Goal: Transaction & Acquisition: Book appointment/travel/reservation

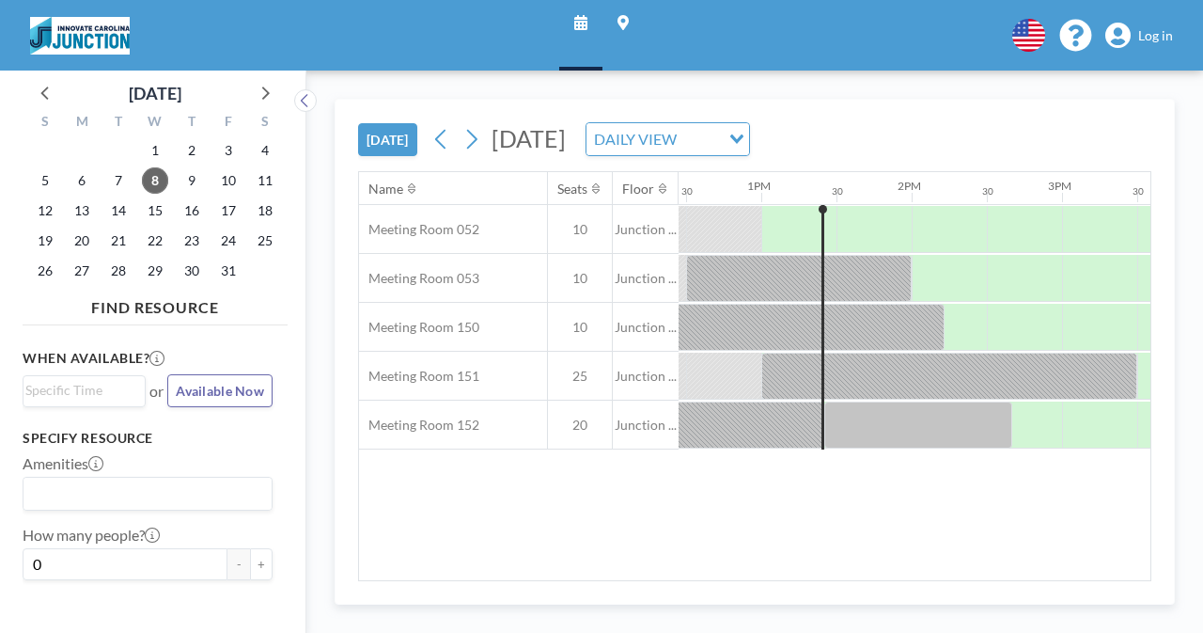
scroll to position [0, 1880]
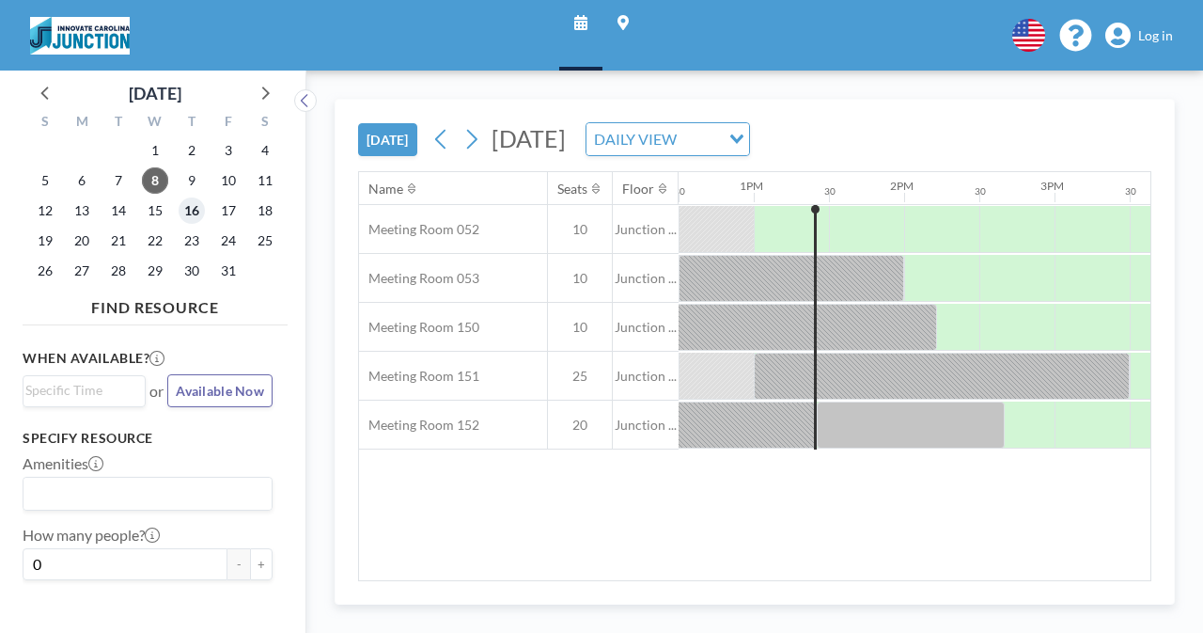
click at [190, 220] on span "16" at bounding box center [192, 210] width 26 height 26
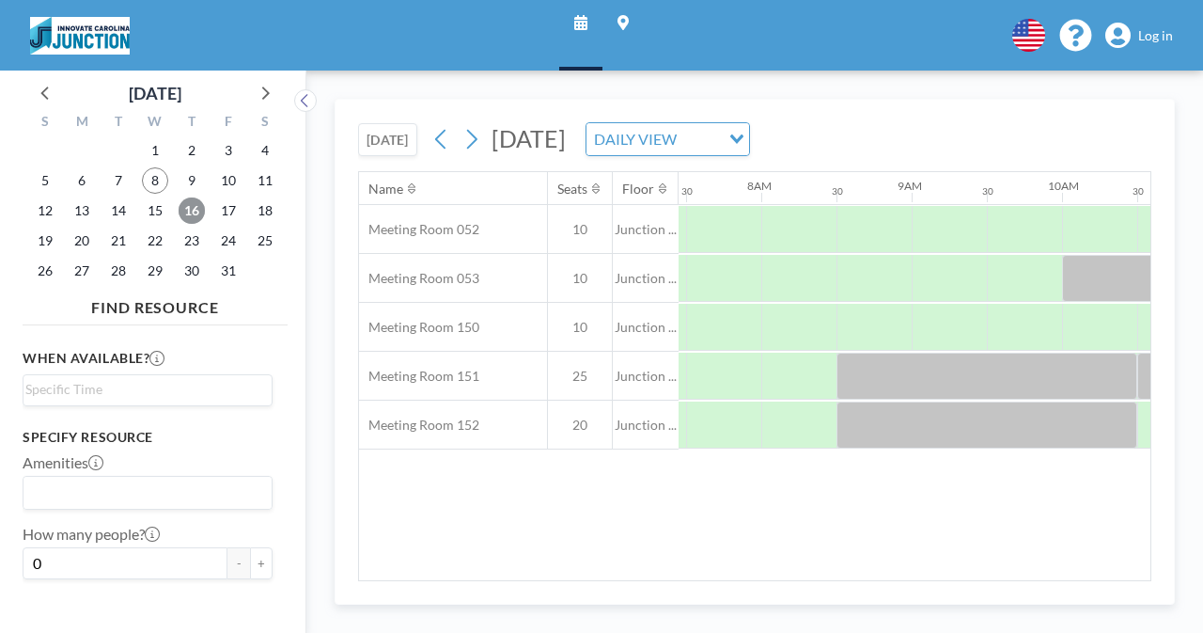
scroll to position [0, 1128]
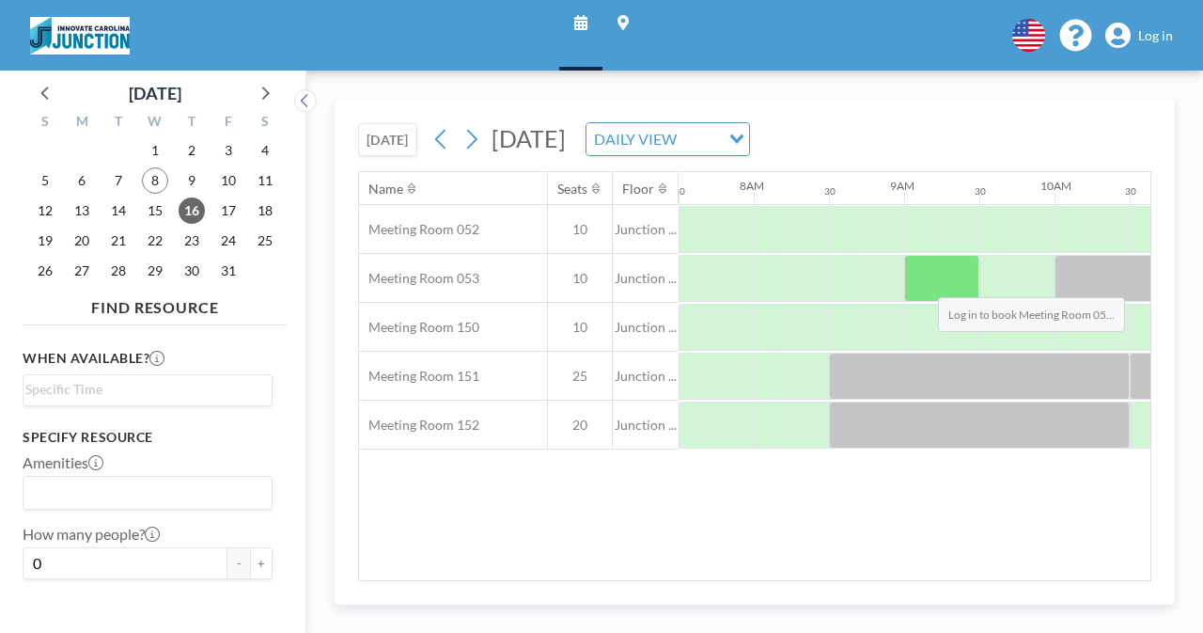
click at [923, 281] on div at bounding box center [941, 278] width 75 height 47
click at [936, 276] on div at bounding box center [941, 278] width 75 height 47
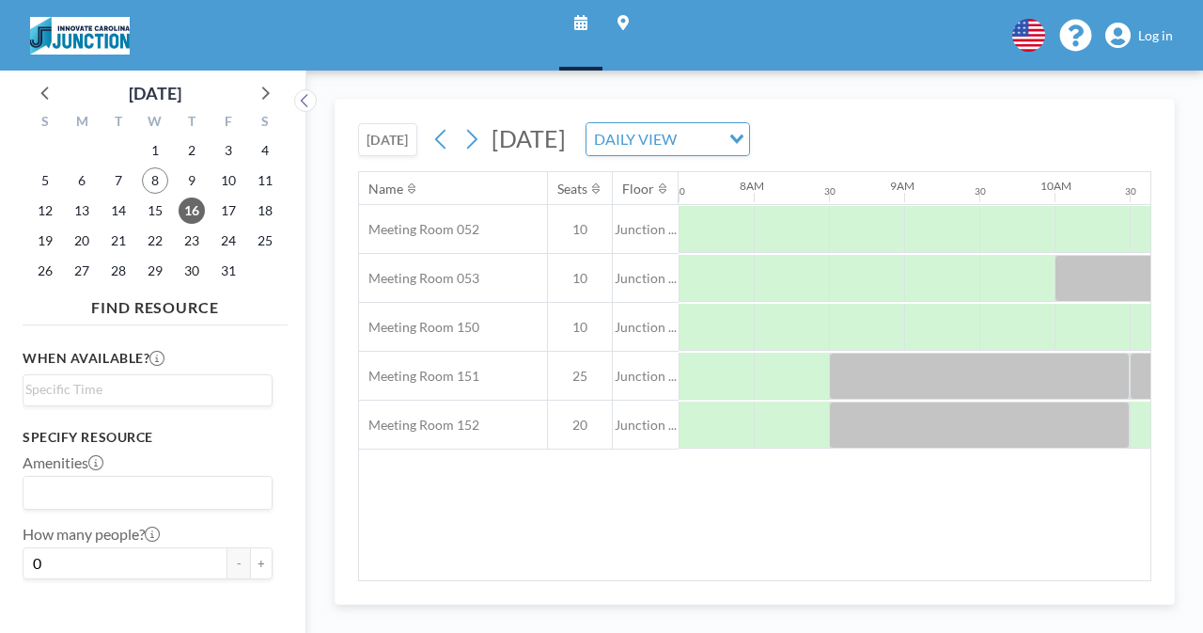
click at [1151, 35] on span "Log in" at bounding box center [1155, 35] width 35 height 17
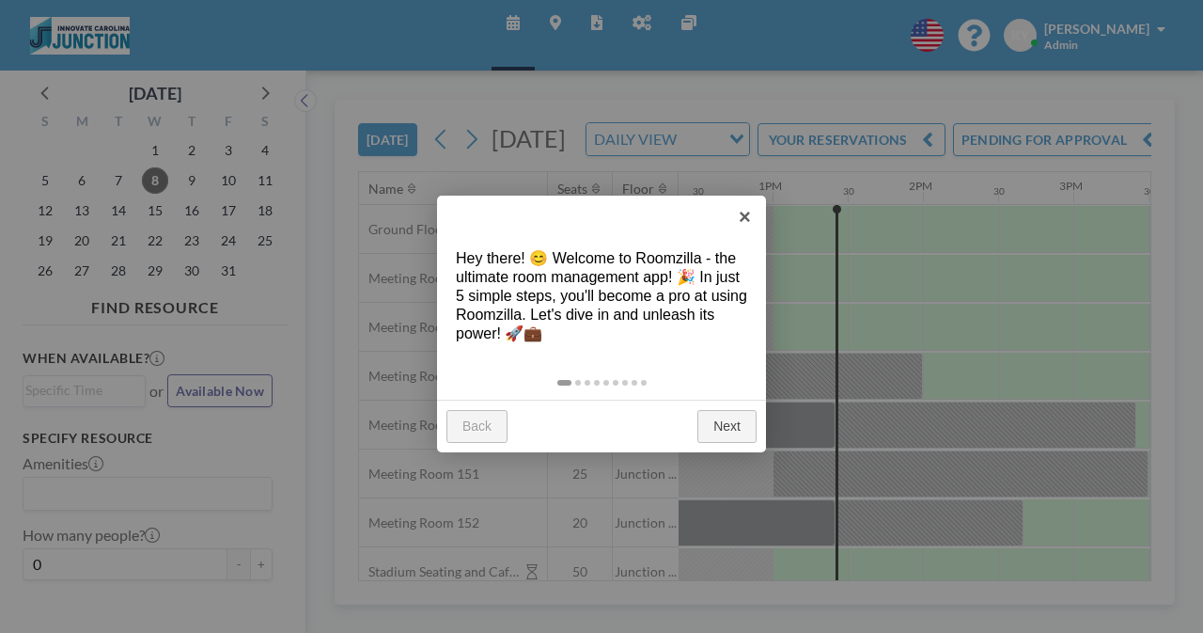
scroll to position [0, 1880]
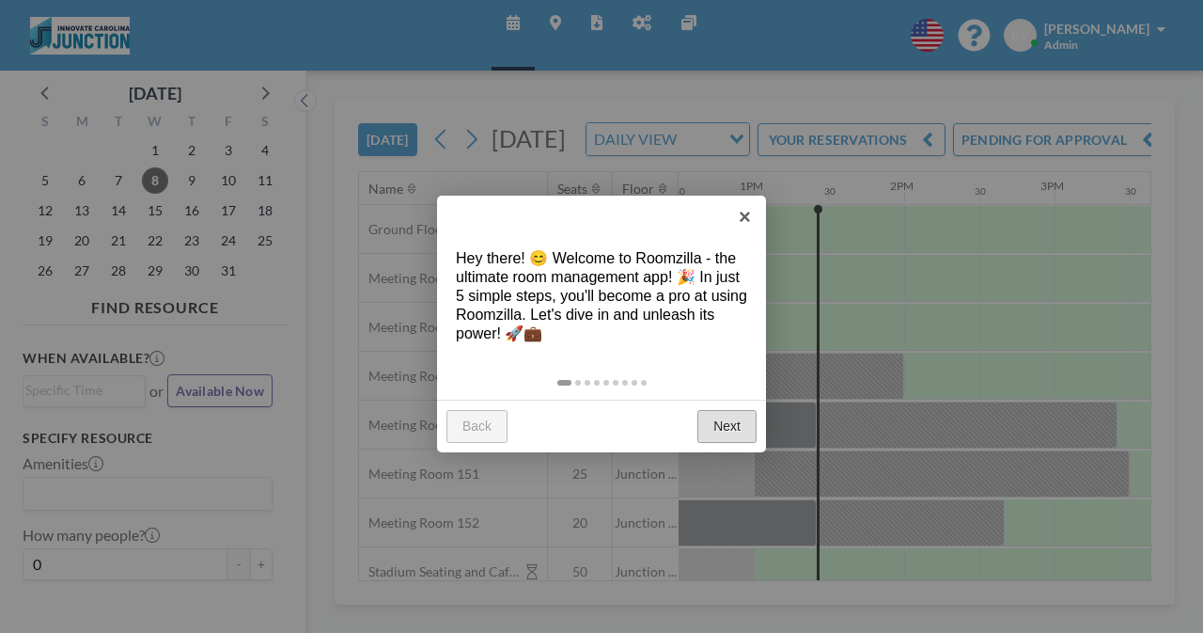
click at [726, 430] on link "Next" at bounding box center [726, 427] width 59 height 34
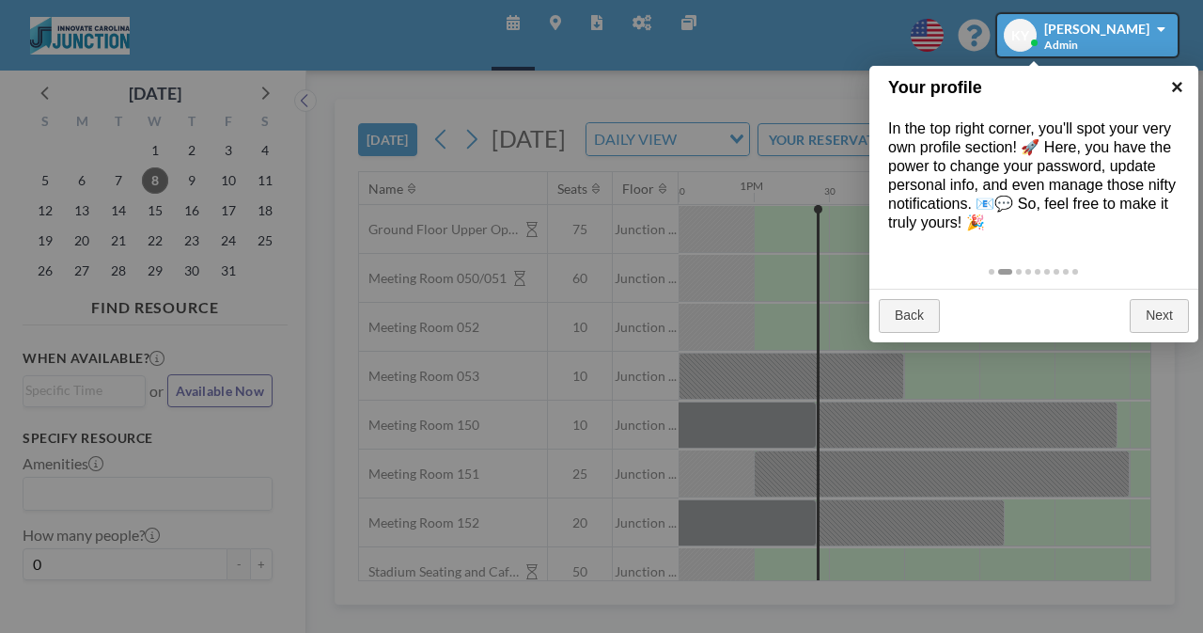
click at [1183, 93] on link "×" at bounding box center [1177, 87] width 42 height 42
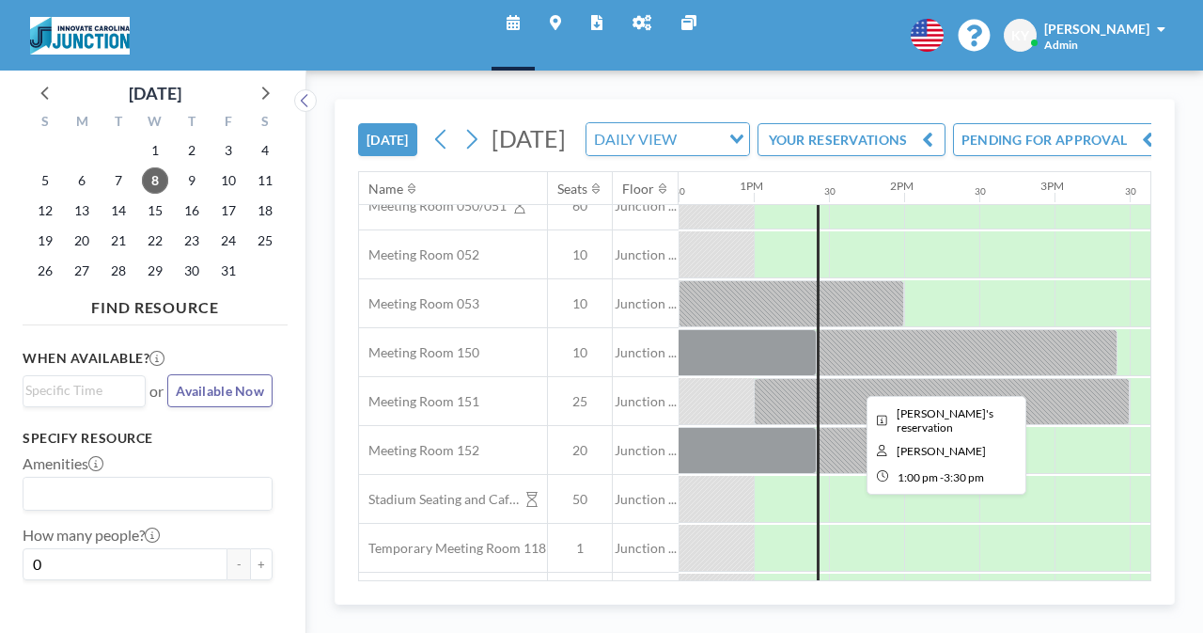
scroll to position [72, 1880]
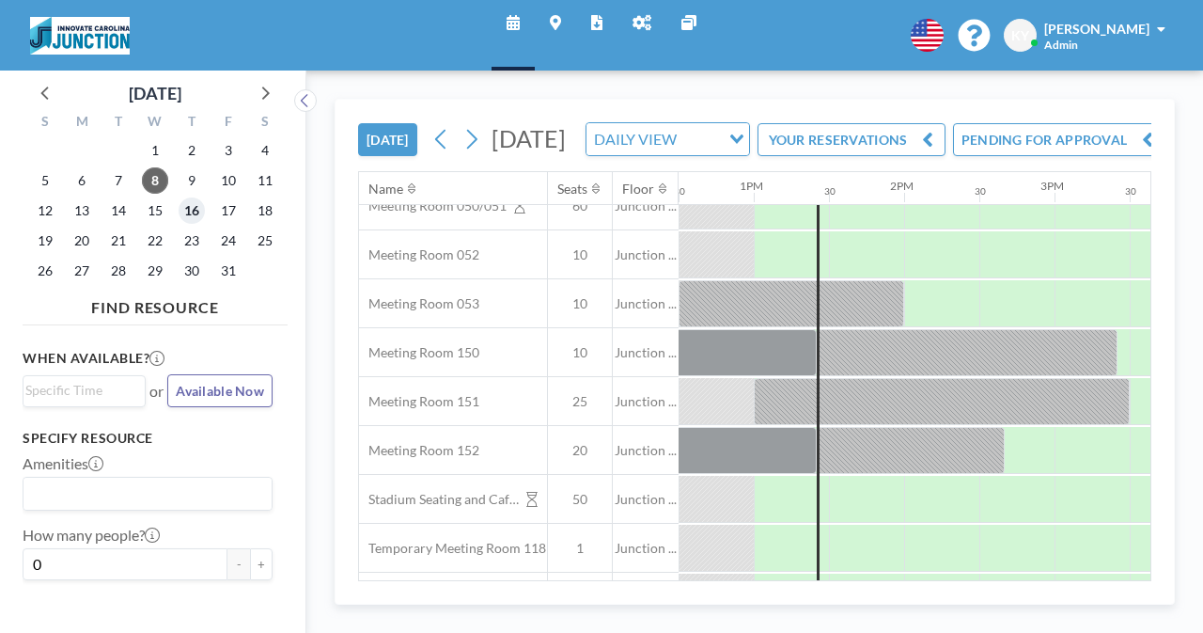
click at [193, 212] on span "16" at bounding box center [192, 210] width 26 height 26
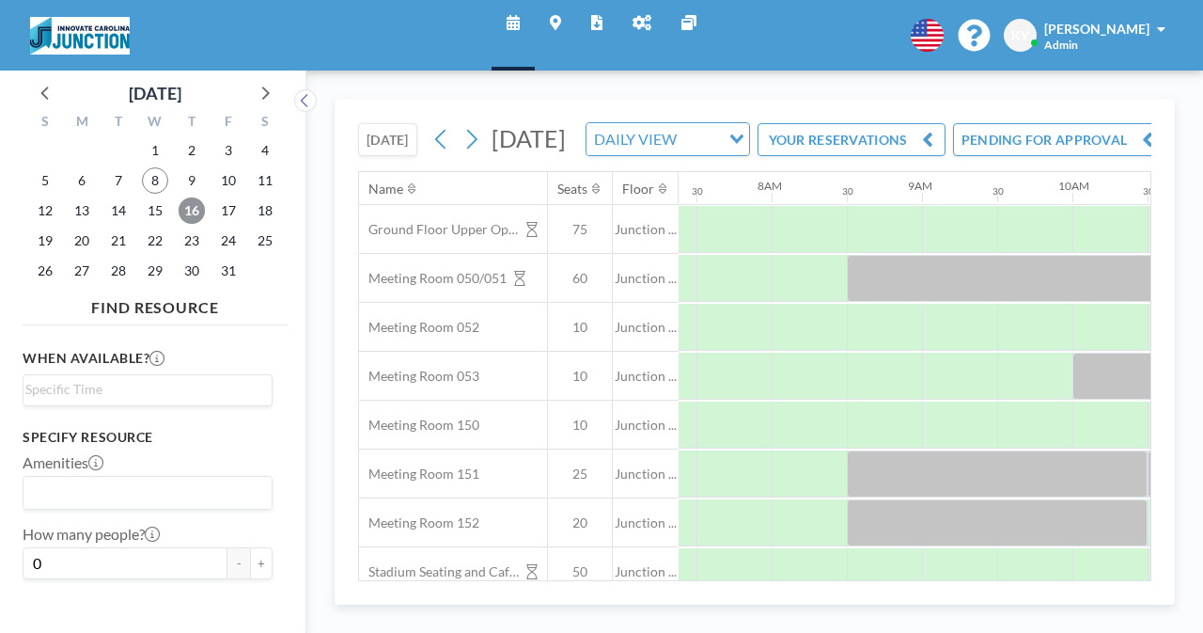
scroll to position [0, 1128]
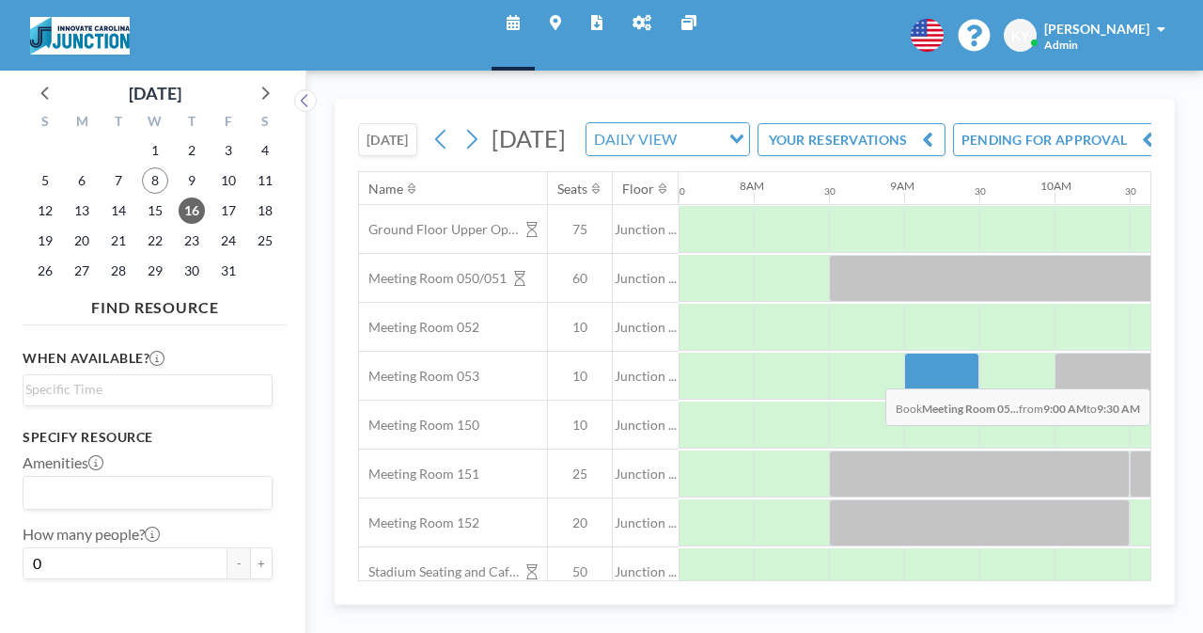
click at [937, 400] on div at bounding box center [941, 376] width 75 height 47
click at [936, 400] on div at bounding box center [941, 376] width 75 height 47
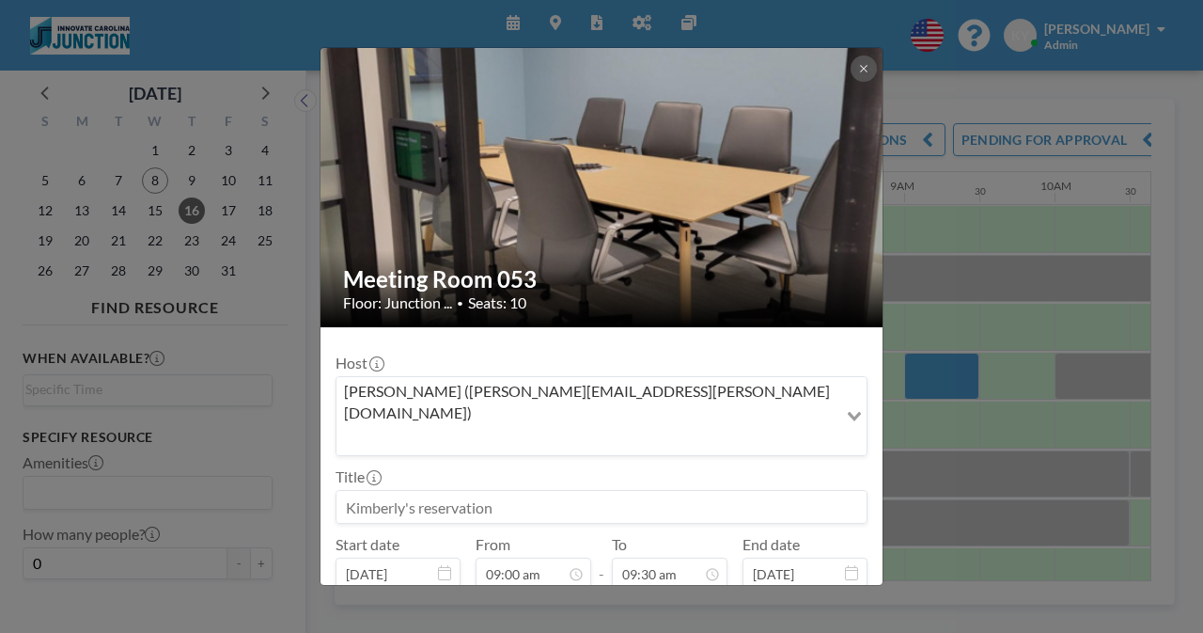
click at [936, 424] on div "Meeting Room 053 Floor: Junction ... • Seats: 10 Host [PERSON_NAME] ([PERSON_NA…" at bounding box center [601, 316] width 1203 height 633
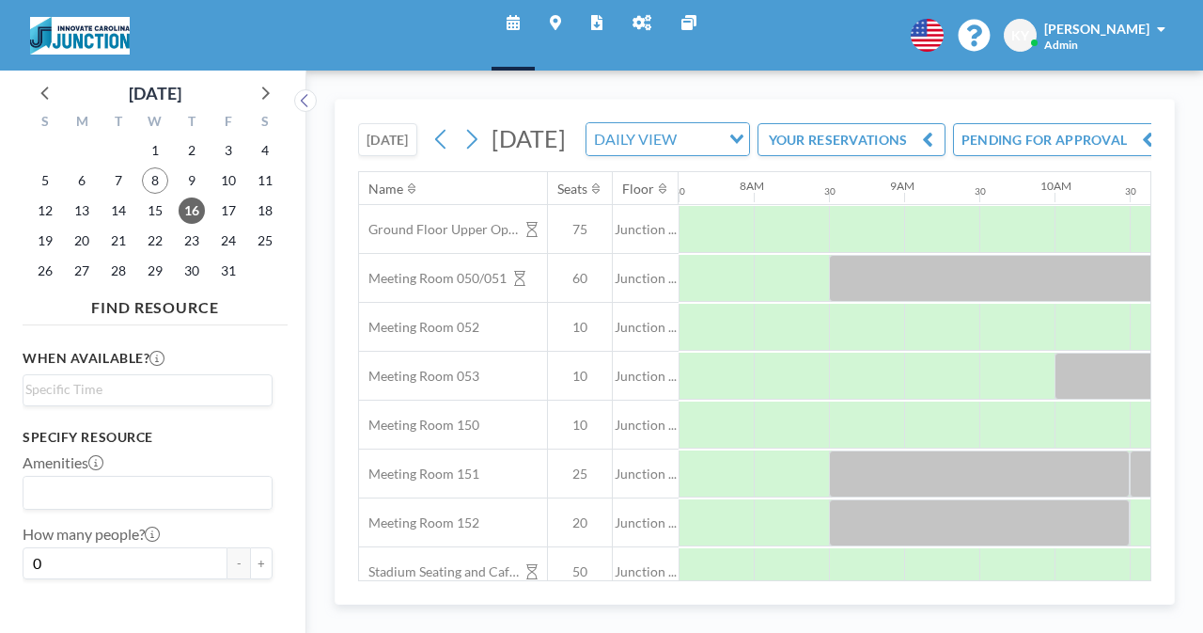
click at [936, 399] on div at bounding box center [941, 376] width 75 height 46
click at [936, 400] on div at bounding box center [941, 376] width 75 height 47
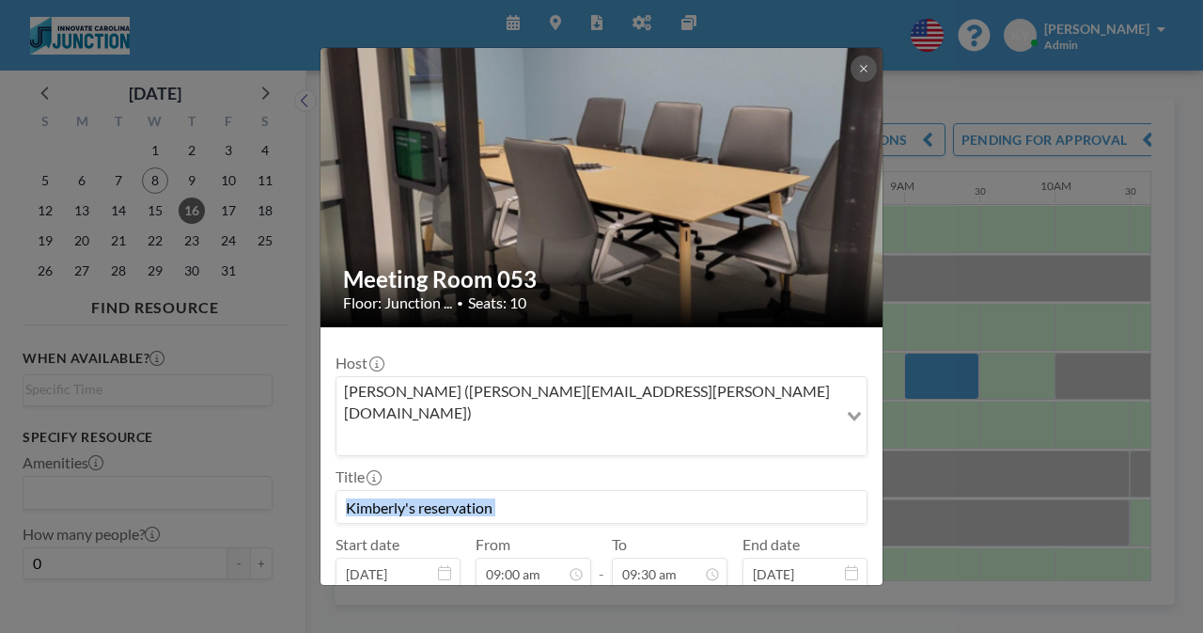
click at [936, 424] on div "Meeting Room 053 Floor: Junction ... • Seats: 10 Host [PERSON_NAME] ([PERSON_NA…" at bounding box center [601, 316] width 1203 height 633
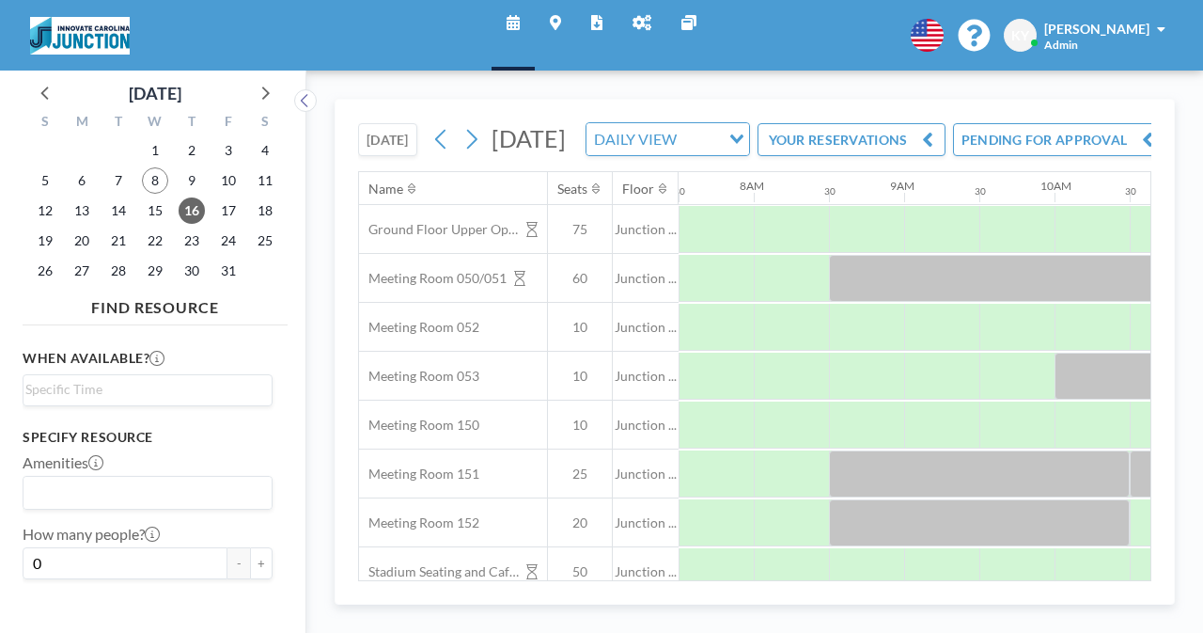
click at [936, 399] on div at bounding box center [941, 376] width 75 height 46
drag, startPoint x: 936, startPoint y: 424, endPoint x: 922, endPoint y: 407, distance: 22.0
click at [922, 400] on div at bounding box center [941, 376] width 75 height 47
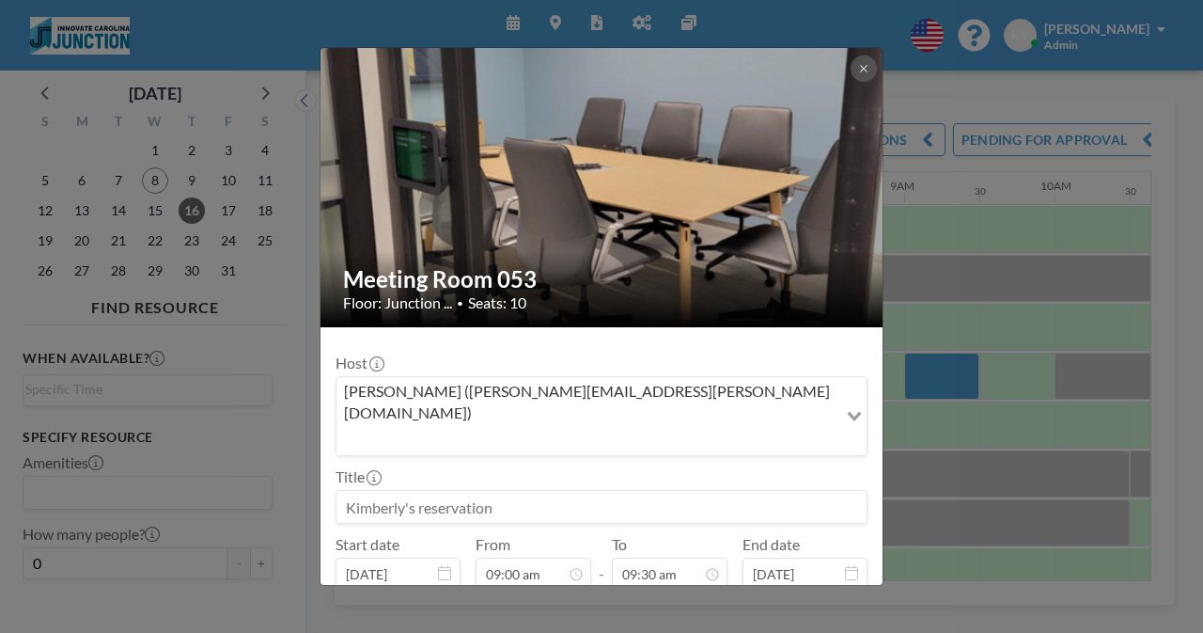
click at [922, 407] on div "Meeting Room 053 Floor: Junction ... • Seats: 10 Host [PERSON_NAME] ([PERSON_NA…" at bounding box center [601, 316] width 1203 height 633
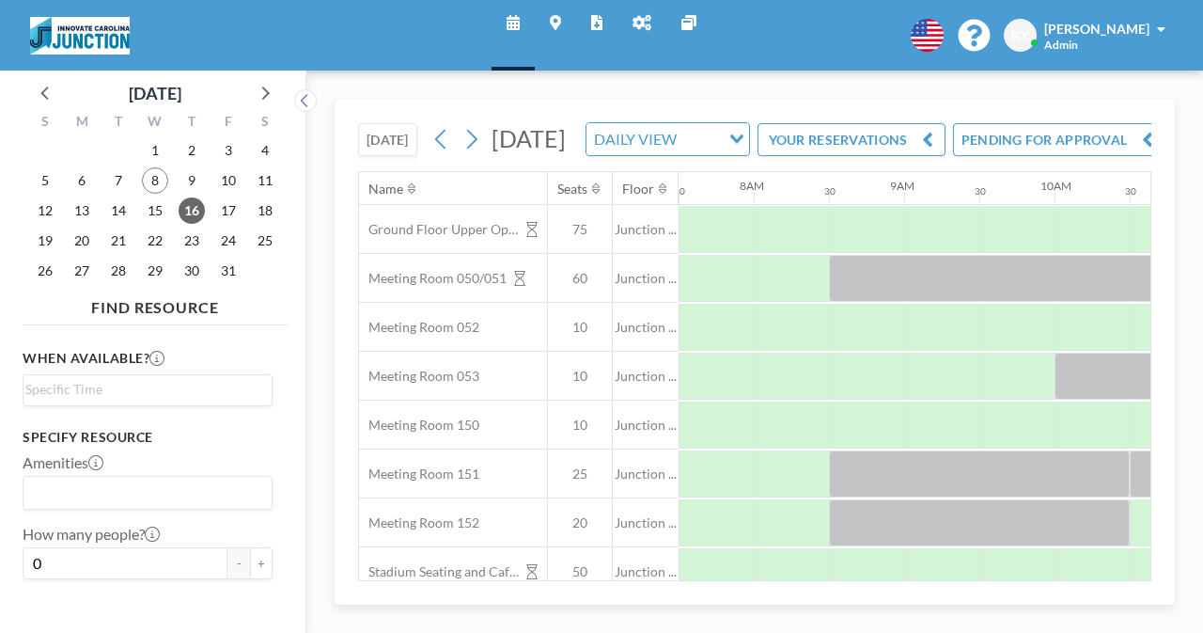
click at [922, 399] on div at bounding box center [941, 376] width 75 height 46
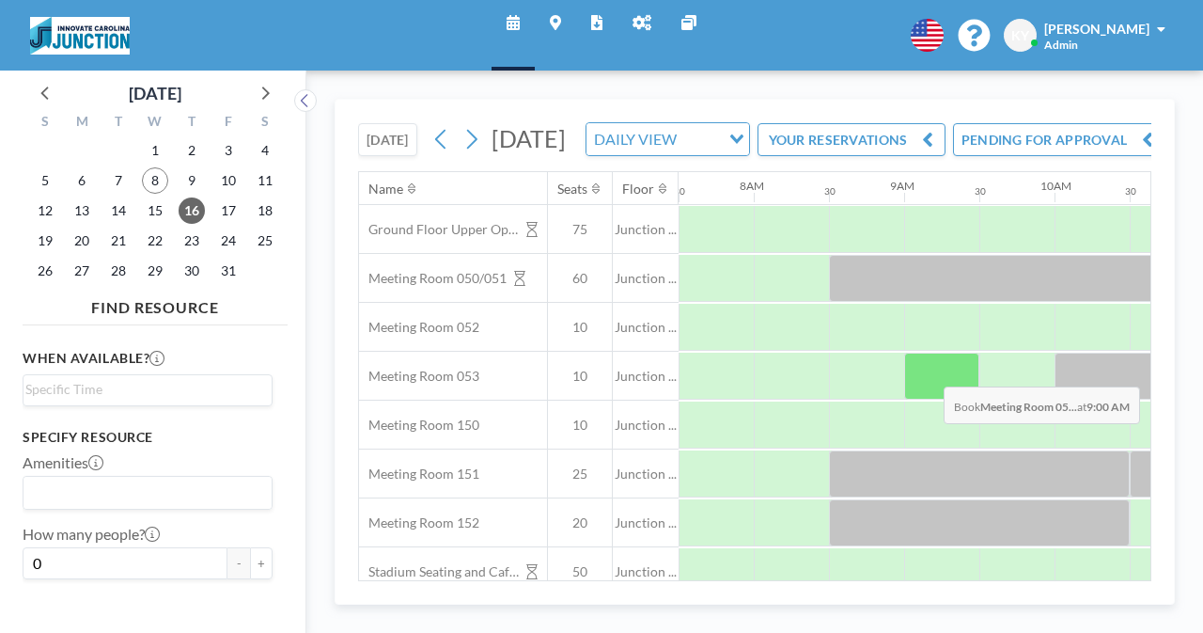
click at [932, 400] on div at bounding box center [941, 376] width 75 height 47
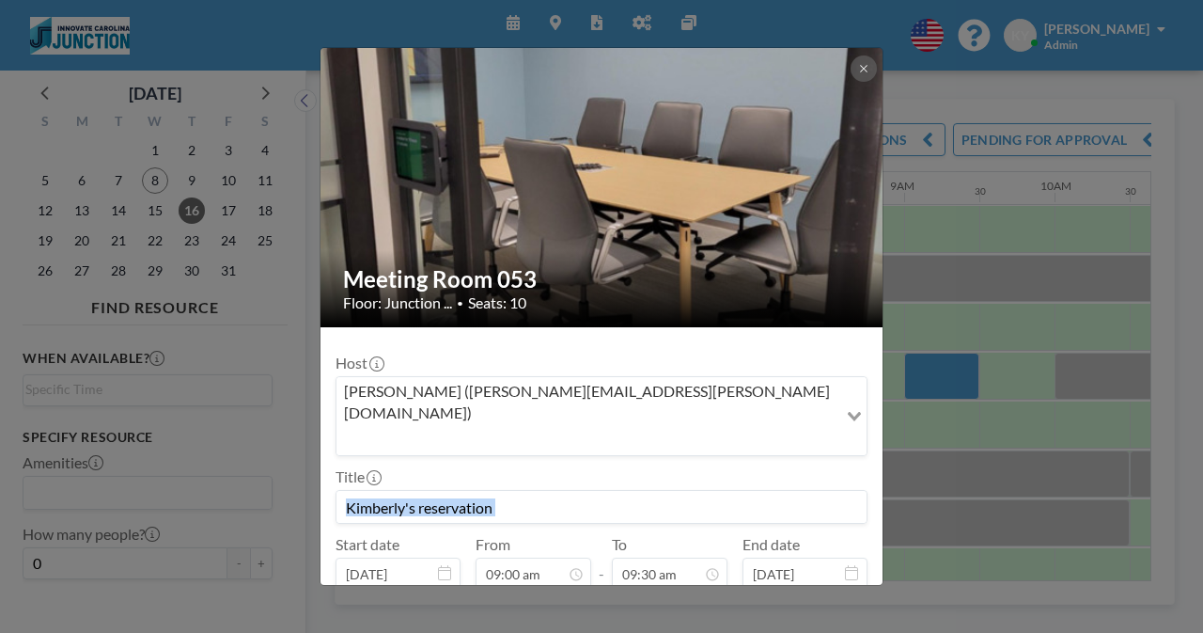
click at [932, 429] on div "Meeting Room 053 Floor: Junction ... • Seats: 10 Host [PERSON_NAME] ([PERSON_NA…" at bounding box center [601, 316] width 1203 height 633
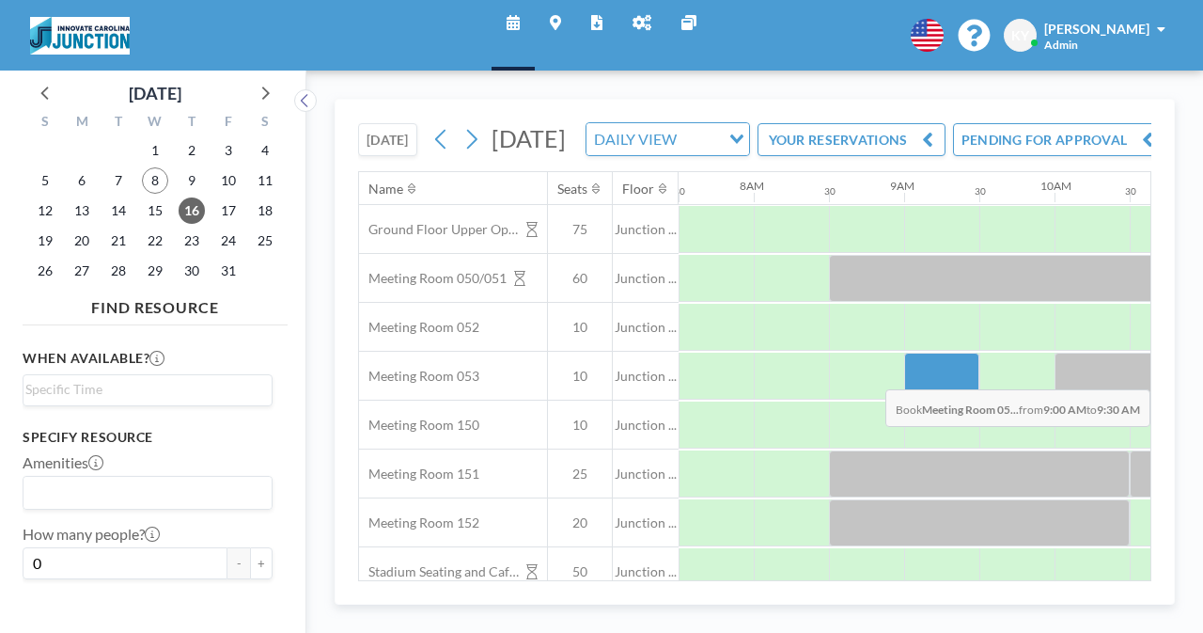
click at [931, 400] on div at bounding box center [941, 376] width 75 height 47
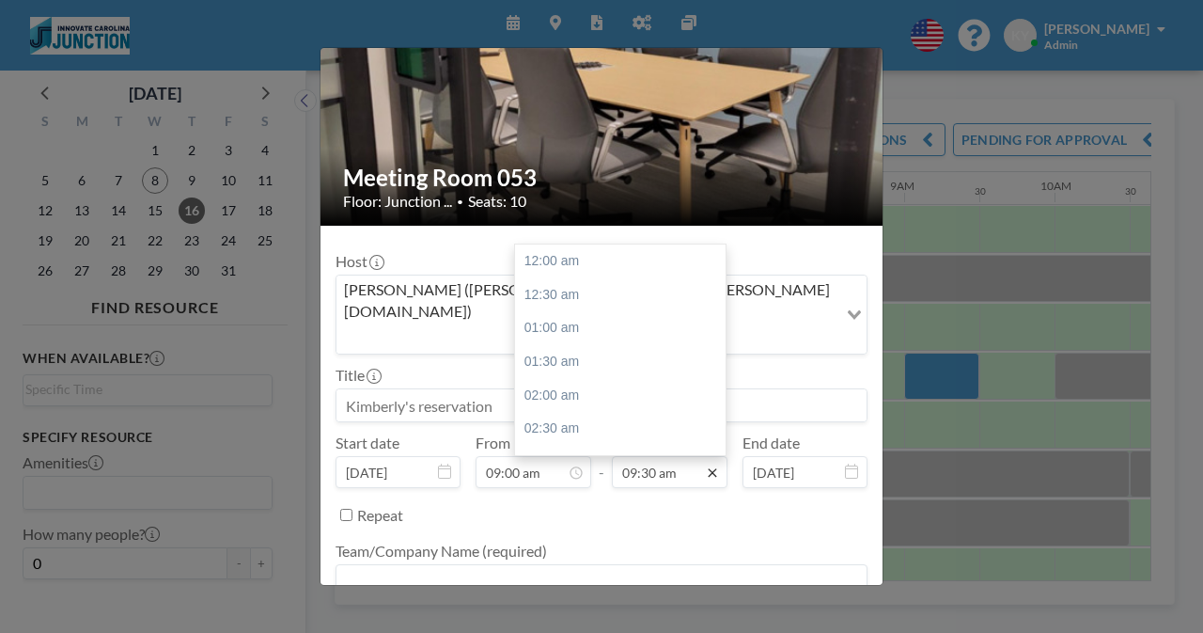
scroll to position [635, 0]
click at [647, 278] on div "10:00 am" at bounding box center [625, 295] width 220 height 34
type input "10:00 am"
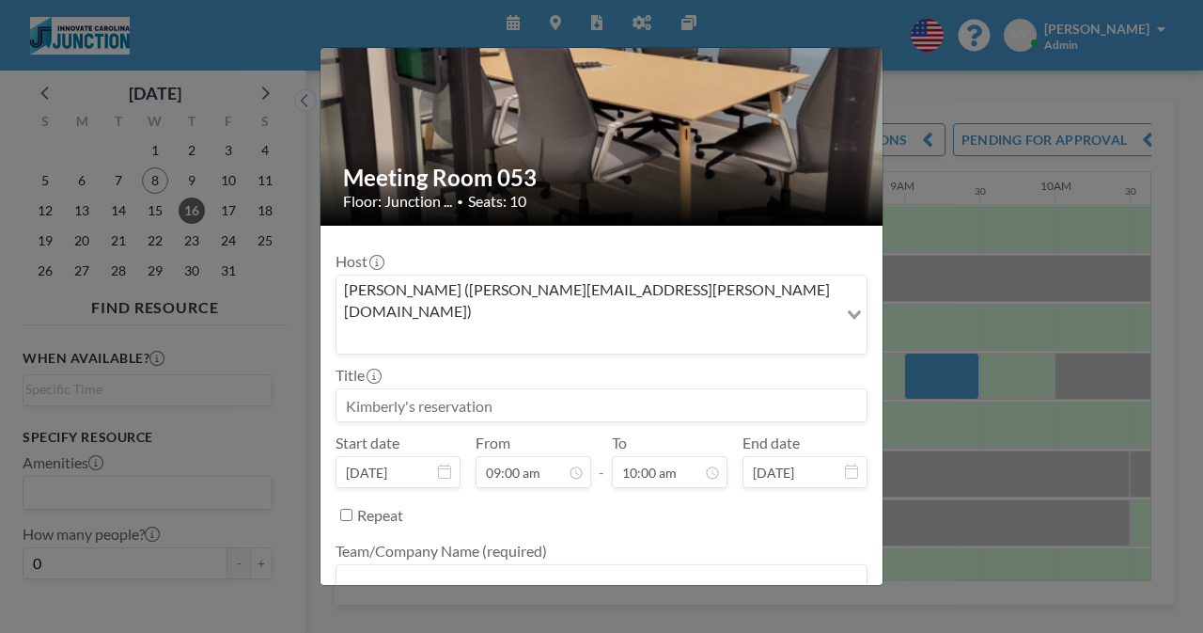
click at [549, 389] on input at bounding box center [602, 405] width 530 height 32
type input "Carolina Covenant Breakfast"
click at [1175, 261] on div "Meeting Room 053 Floor: Junction ... • Seats: 10 Host [PERSON_NAME] ([PERSON_NA…" at bounding box center [601, 316] width 1203 height 633
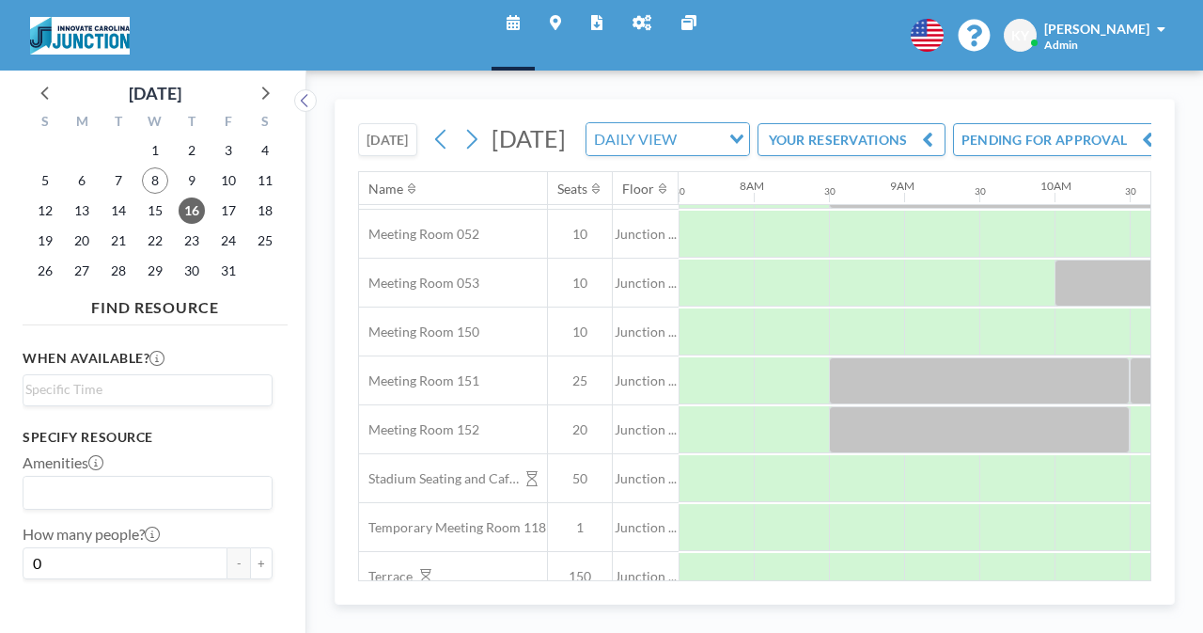
scroll to position [0, 1128]
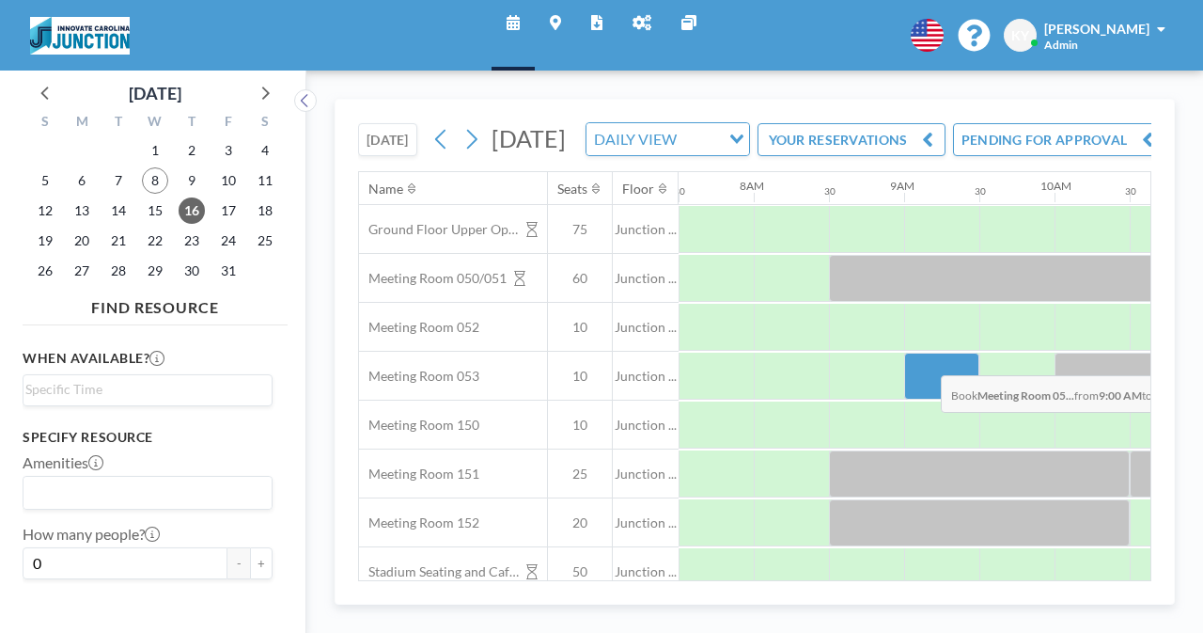
click at [926, 400] on div at bounding box center [941, 376] width 75 height 47
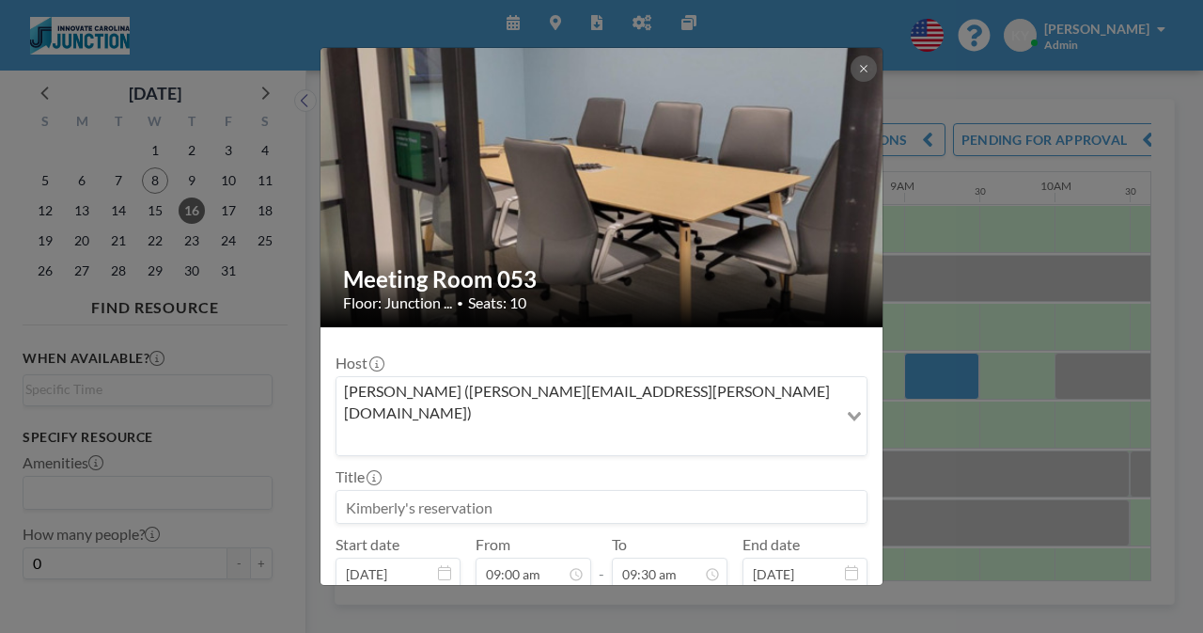
click at [926, 415] on div "Meeting Room 053 Floor: Junction ... • Seats: 10 Host [PERSON_NAME] ([PERSON_NA…" at bounding box center [601, 316] width 1203 height 633
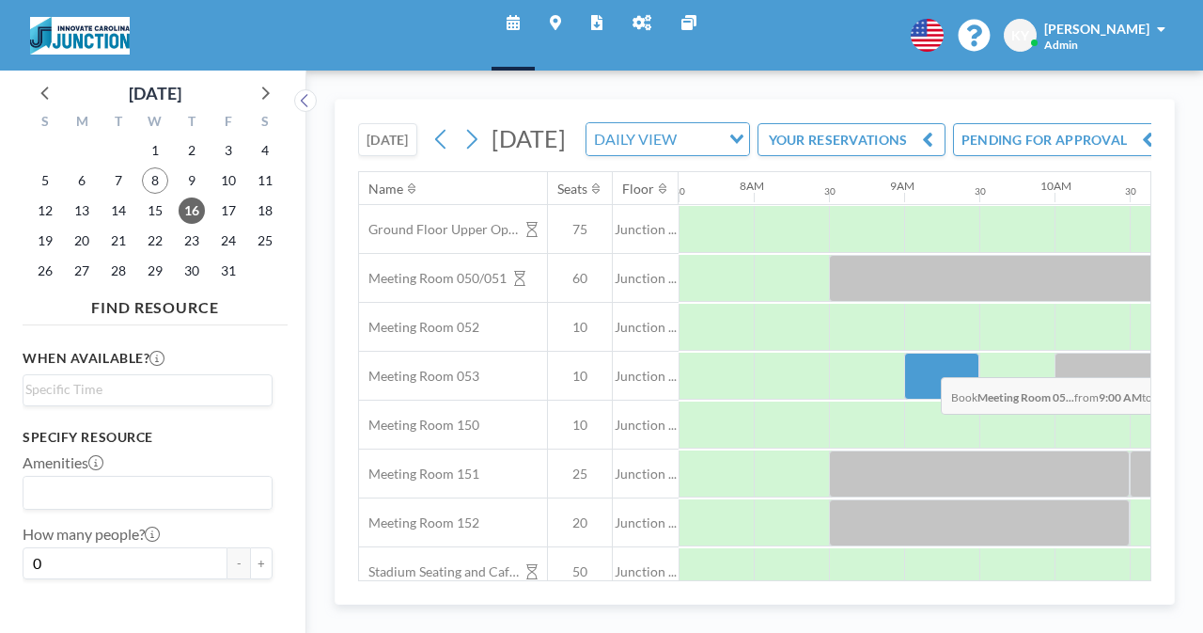
click at [926, 400] on div at bounding box center [941, 376] width 75 height 47
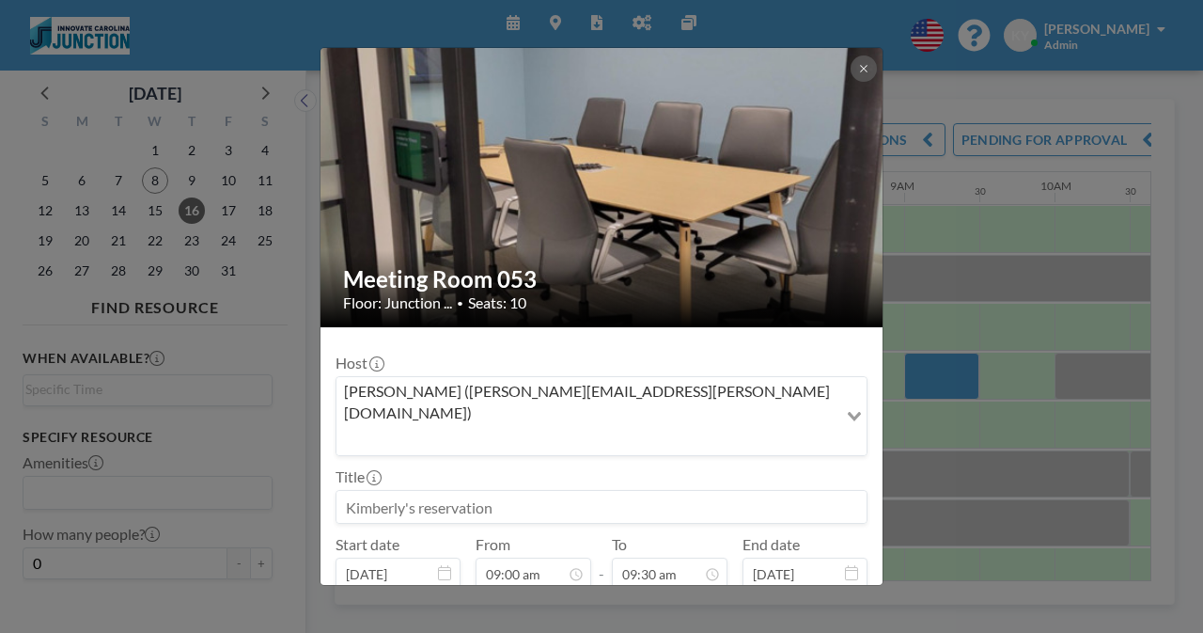
click at [574, 491] on input at bounding box center [602, 507] width 530 height 32
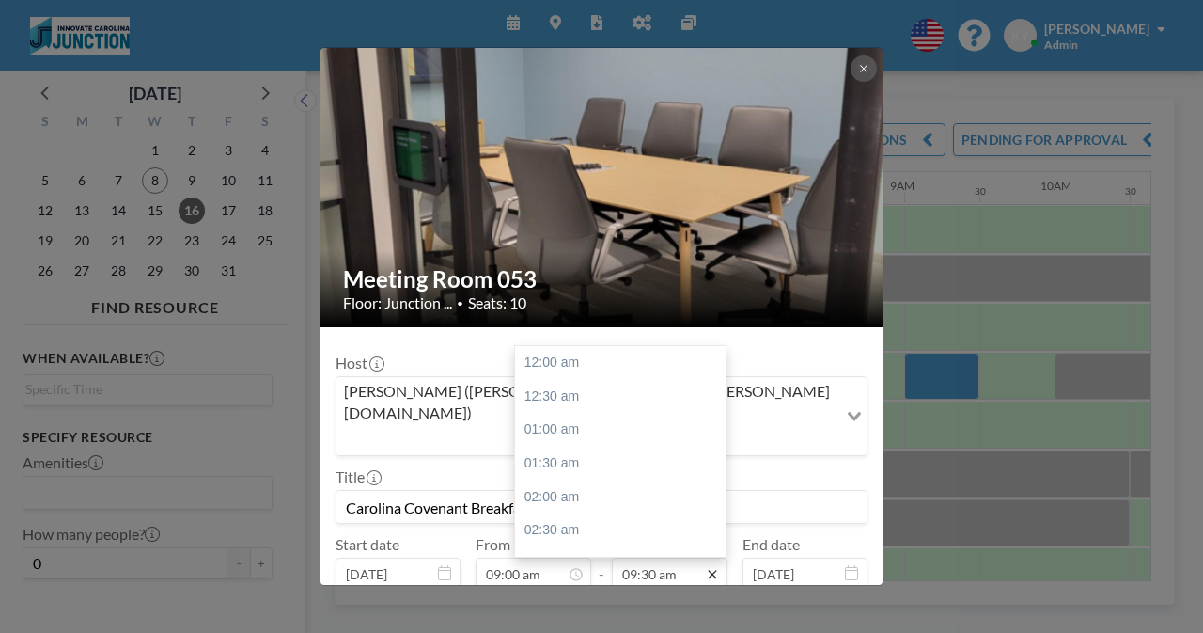
type input "Carolina Covenant Breakfast"
click at [705, 566] on icon at bounding box center [712, 573] width 15 height 15
click at [634, 380] on div "10:00 am" at bounding box center [625, 397] width 220 height 34
type input "10:00 am"
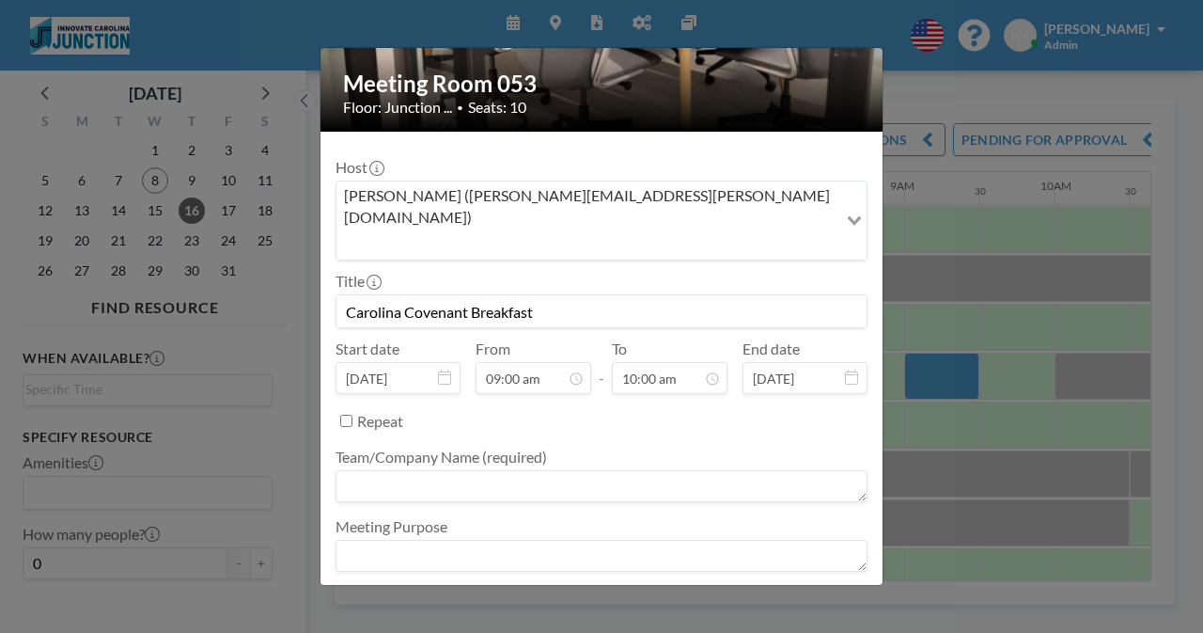
scroll to position [199, 0]
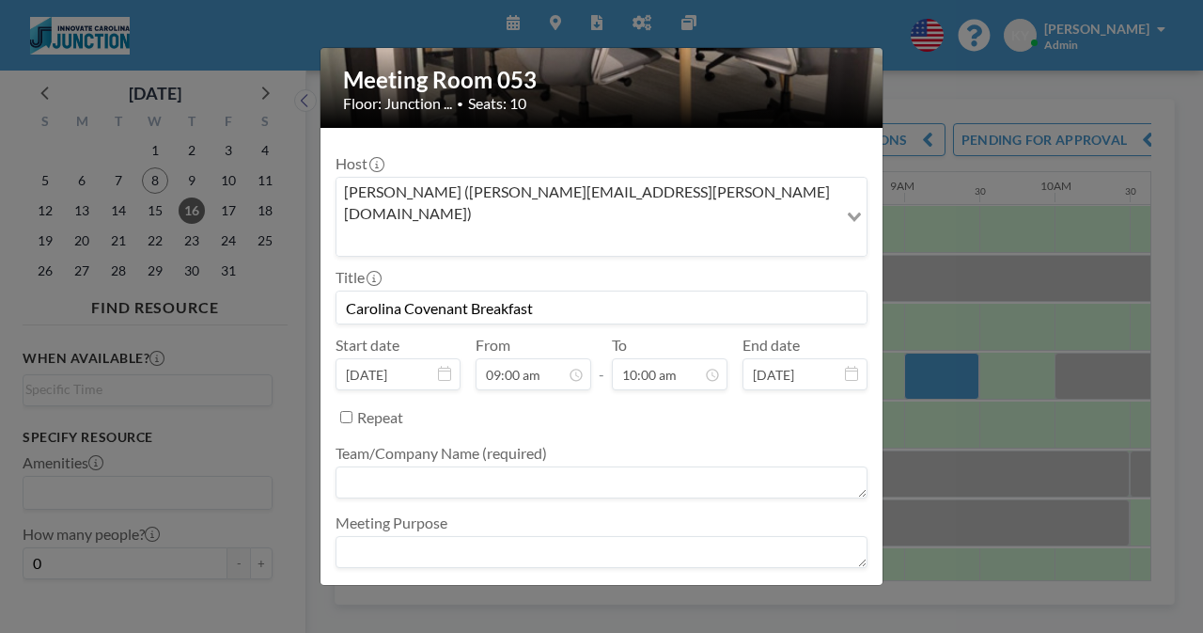
click at [602, 466] on textarea at bounding box center [602, 482] width 532 height 32
type textarea "Carolina Covenant Breakfast"
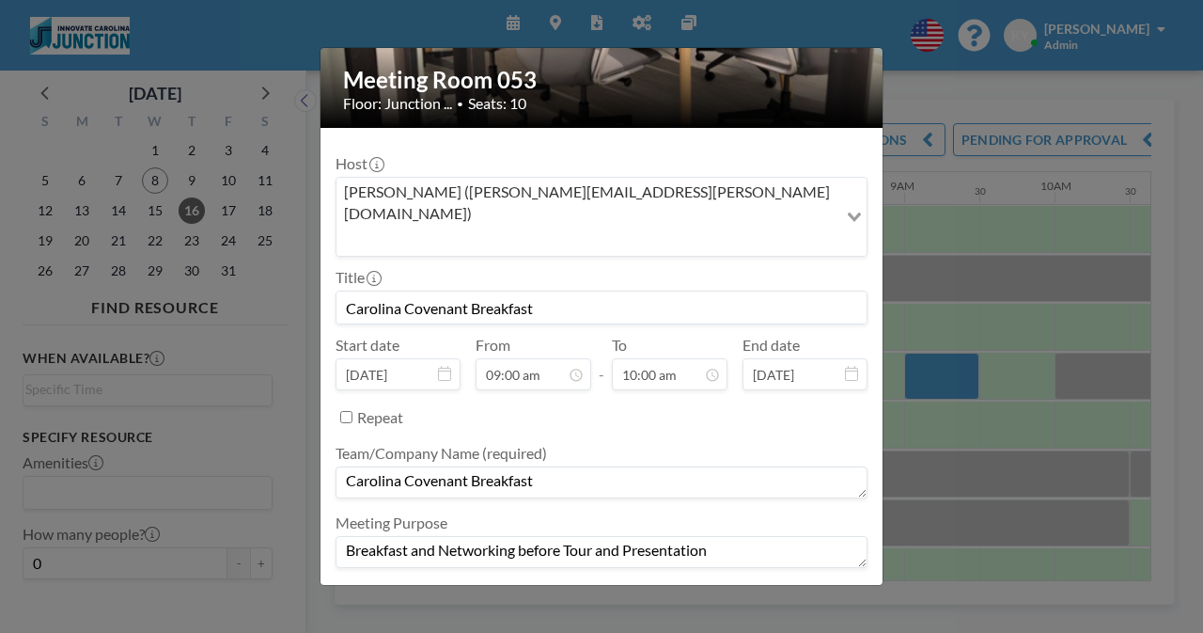
type textarea "Breakfast and Networking before Tour and Presentation"
click at [791, 587] on button "BOOK NOW" at bounding box center [820, 603] width 95 height 33
